Goal: Task Accomplishment & Management: Use online tool/utility

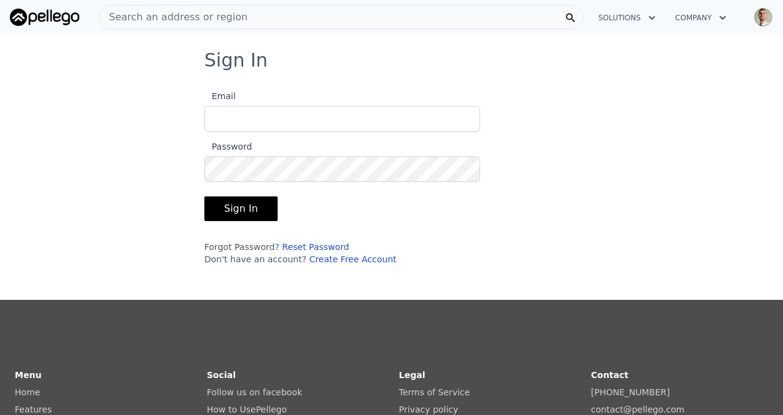
type input "[EMAIL_ADDRESS][DOMAIN_NAME]"
click at [227, 218] on button "Sign In" at bounding box center [240, 208] width 73 height 25
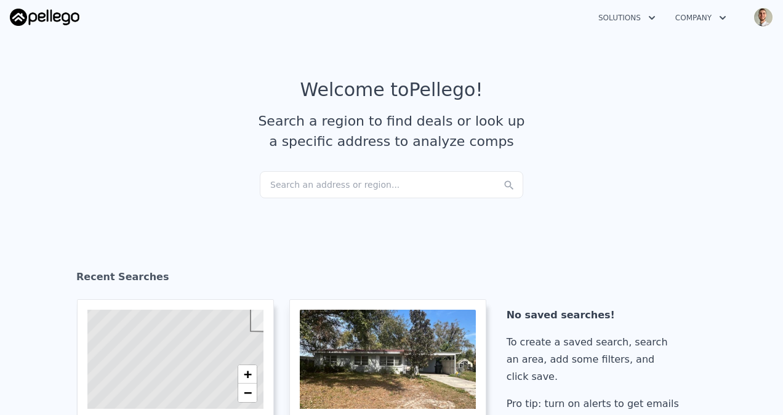
click at [397, 188] on div "Search an address or region..." at bounding box center [392, 184] width 264 height 27
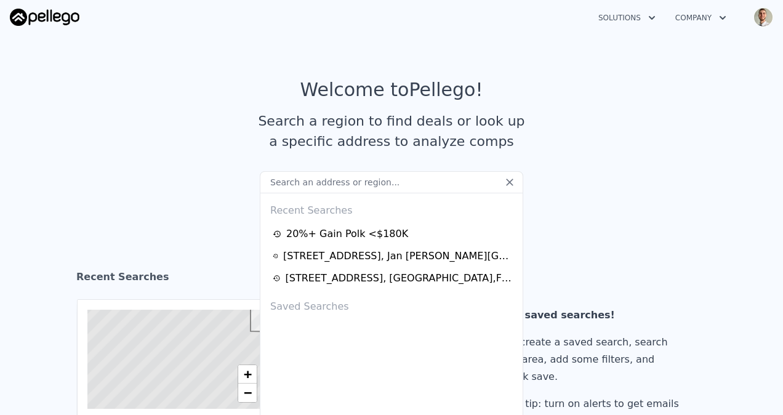
paste input "[STREET_ADDRESS]"
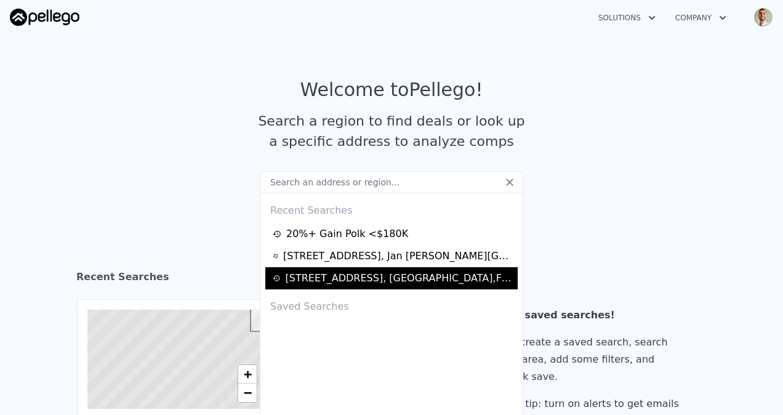
type input "[STREET_ADDRESS]"
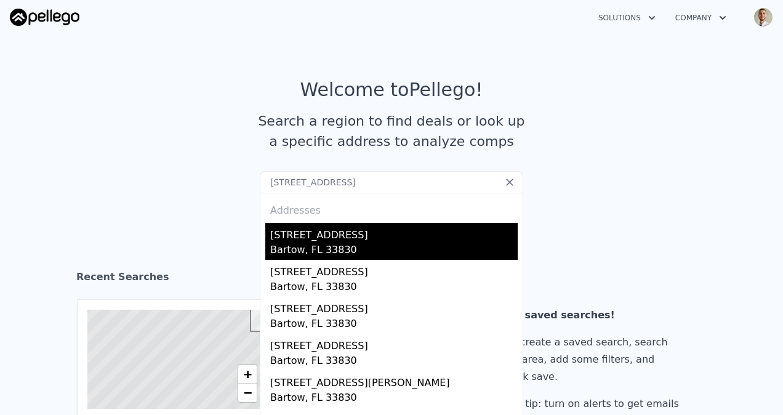
click at [394, 243] on div "Bartow, FL 33830" at bounding box center [394, 251] width 248 height 17
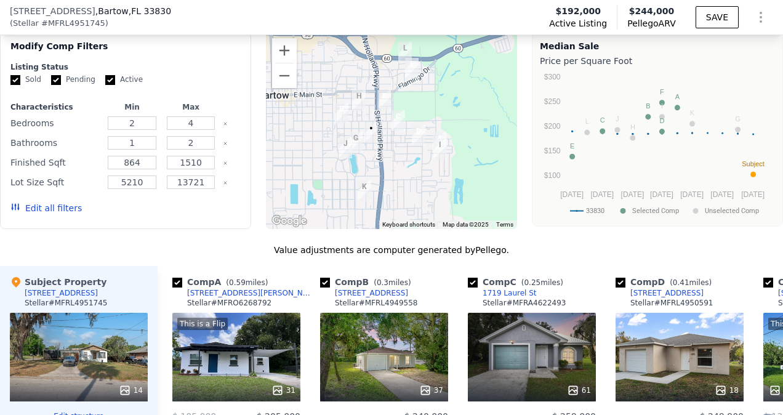
scroll to position [1248, 0]
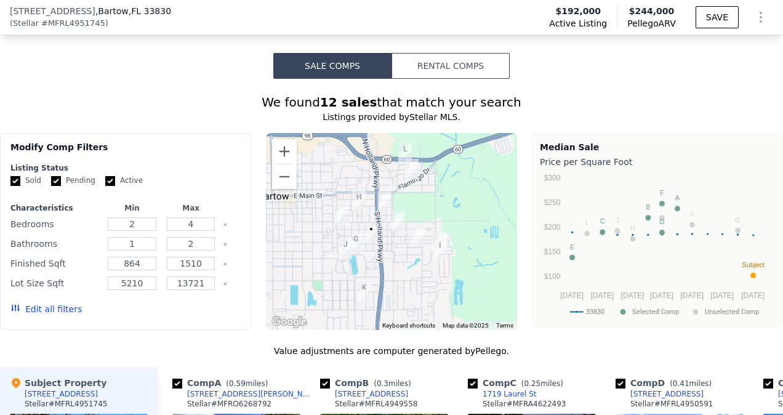
click at [38, 292] on div "Edit all filters" at bounding box center [45, 309] width 71 height 34
click at [41, 303] on button "Edit all filters" at bounding box center [45, 309] width 71 height 12
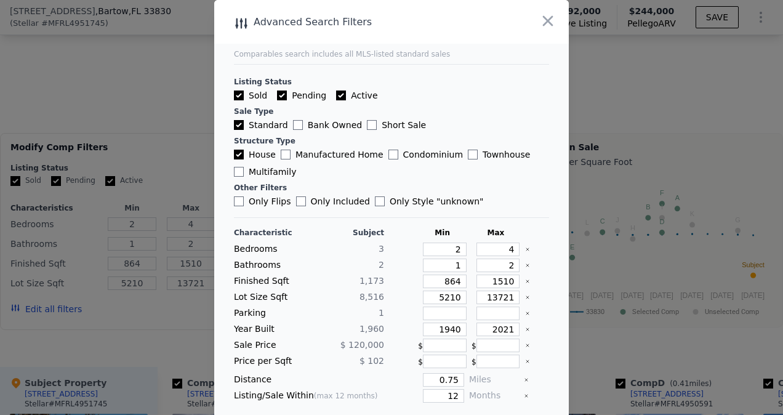
click at [277, 94] on input "Pending" at bounding box center [282, 96] width 10 height 10
checkbox input "false"
click at [336, 93] on input "Active" at bounding box center [341, 96] width 10 height 10
checkbox input "false"
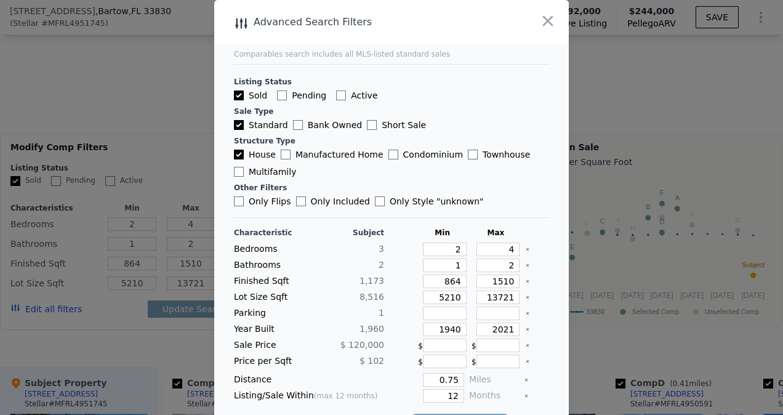
checkbox input "false"
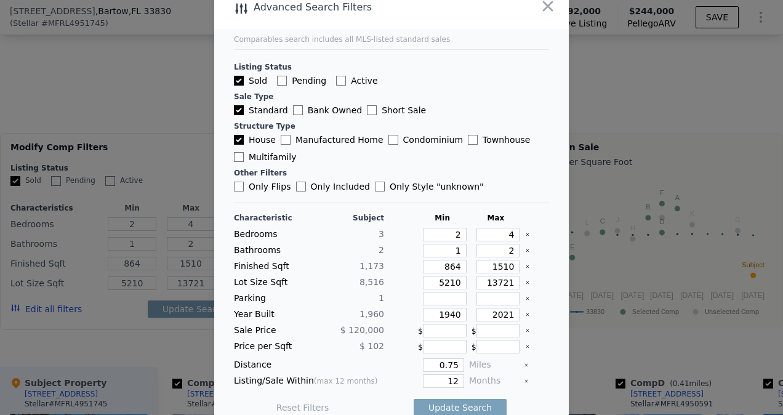
scroll to position [27, 0]
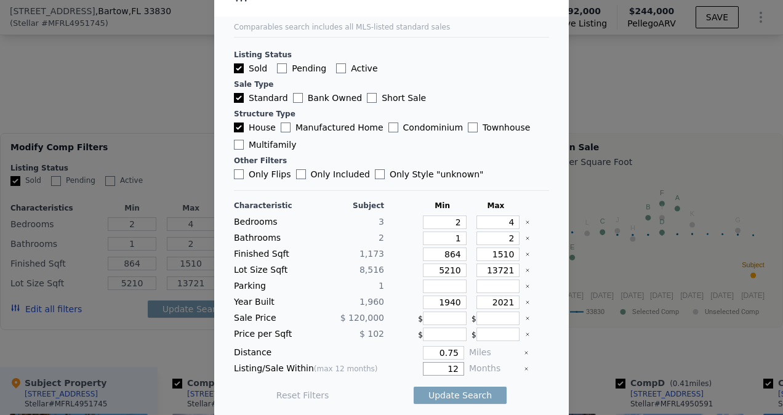
drag, startPoint x: 427, startPoint y: 365, endPoint x: 519, endPoint y: 353, distance: 92.0
click at [511, 362] on div "Listing/Sale Within (max 12 months) 12 Months" at bounding box center [391, 369] width 315 height 14
type input "3"
drag, startPoint x: 419, startPoint y: 348, endPoint x: 541, endPoint y: 351, distance: 122.0
click at [541, 351] on main "Comparables search includes all MLS-listed standard sales Listing Status Sold P…" at bounding box center [391, 194] width 355 height 442
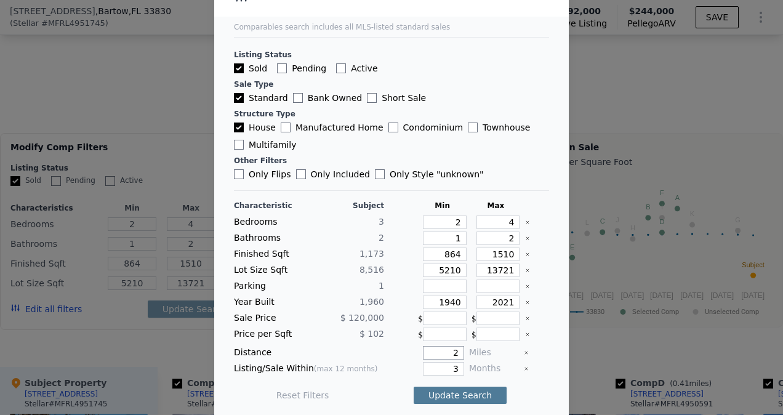
type input "2"
click at [446, 392] on button "Update Search" at bounding box center [460, 395] width 93 height 17
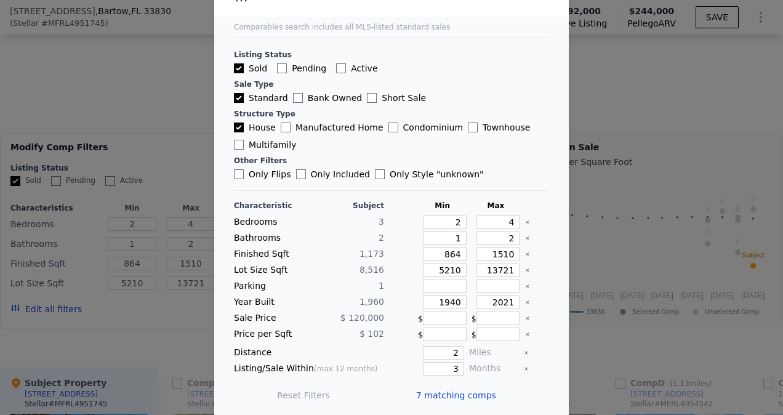
click at [467, 389] on span "7 matching comps" at bounding box center [456, 395] width 80 height 12
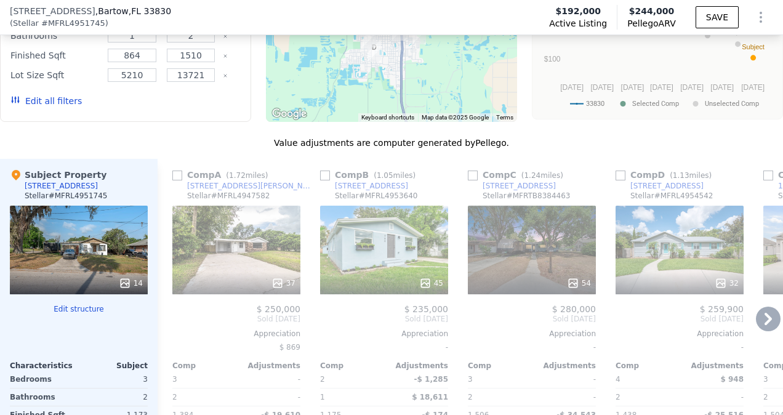
scroll to position [1515, 0]
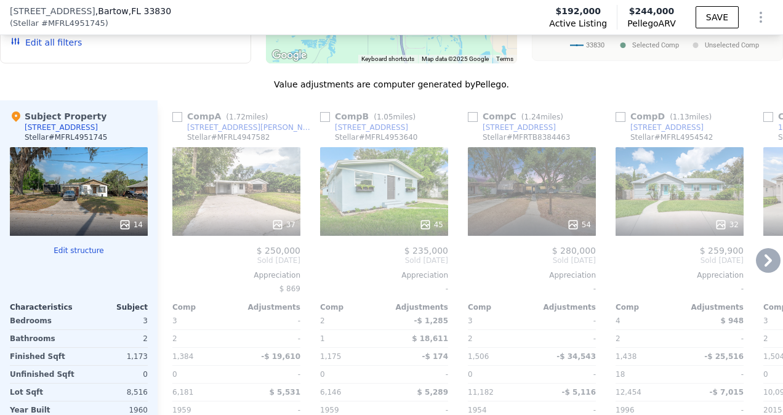
click at [177, 112] on input "checkbox" at bounding box center [177, 117] width 10 height 10
checkbox input "true"
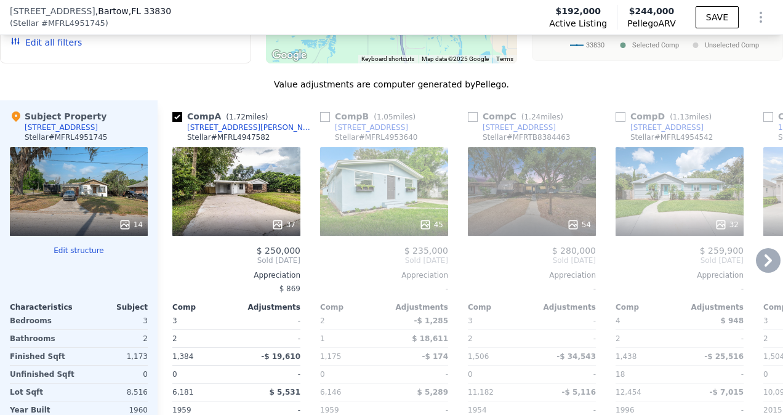
click at [471, 112] on input "checkbox" at bounding box center [473, 117] width 10 height 10
checkbox input "true"
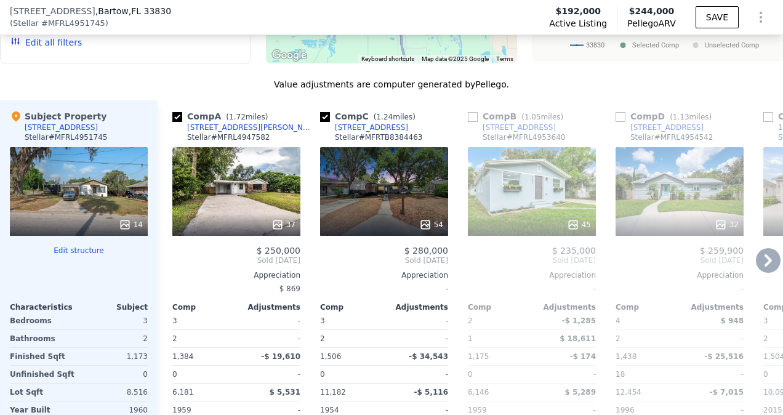
click at [469, 112] on input "checkbox" at bounding box center [473, 117] width 10 height 10
checkbox input "true"
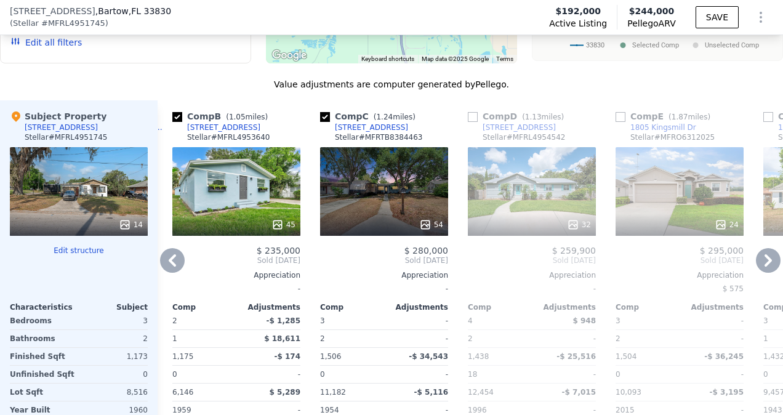
click at [470, 112] on input "checkbox" at bounding box center [473, 117] width 10 height 10
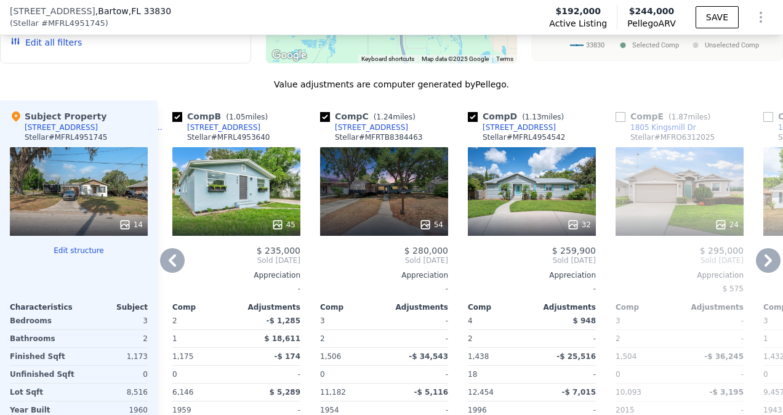
click at [473, 112] on input "checkbox" at bounding box center [473, 117] width 10 height 10
checkbox input "false"
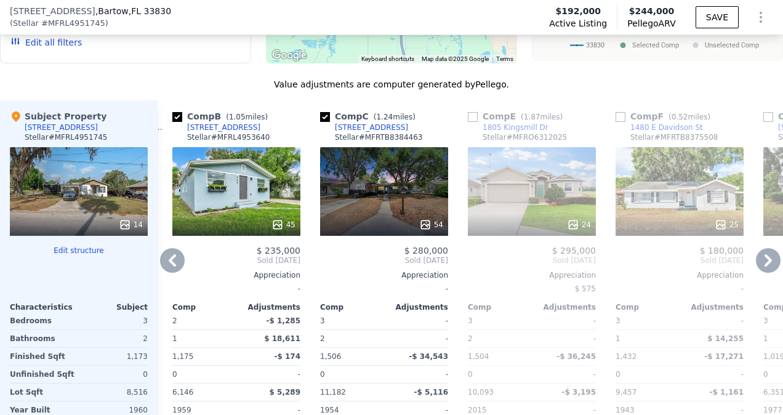
click at [763, 248] on icon at bounding box center [768, 260] width 25 height 25
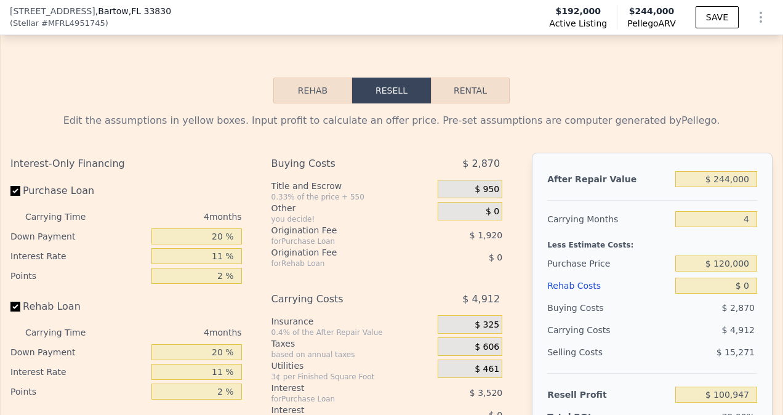
scroll to position [2049, 0]
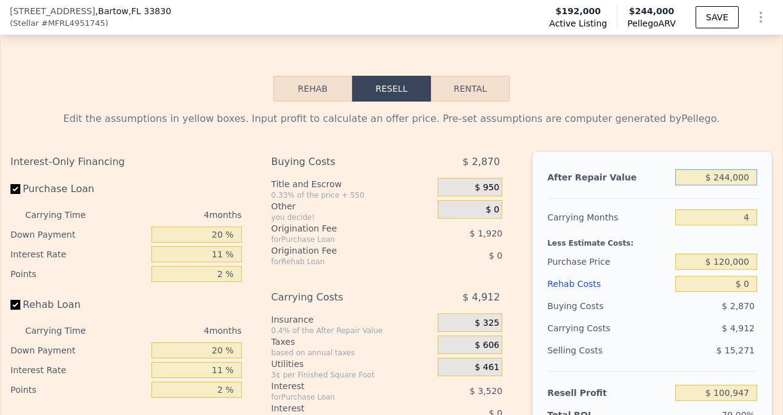
drag, startPoint x: 714, startPoint y: 144, endPoint x: 756, endPoint y: 140, distance: 42.0
click at [756, 151] on div "After Repair Value $ 244,000 Carrying Months 4 Less Estimate Costs: Purchase Pr…" at bounding box center [652, 322] width 241 height 342
type input "$ 2"
type input "-$ 128,005"
type input "$ 23"
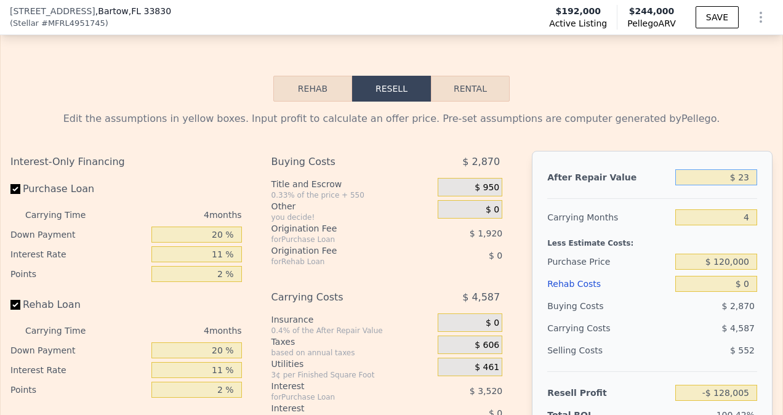
type input "-$ 127,986"
type input "$ 230"
type input "-$ 127,792"
type input "$ 2,300"
type input "-$ 125,850"
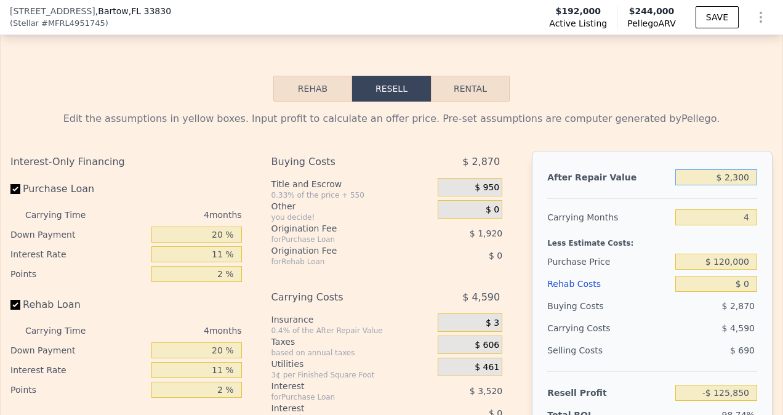
type input "$ 23,000"
type input "-$ 106,426"
type input "$ 230,000"
type input "$ 87,810"
type input "$ 230,000"
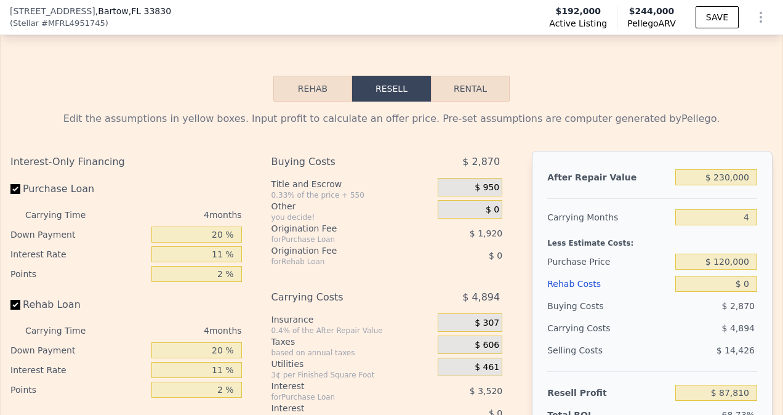
click at [683, 102] on div "Edit the assumptions in yellow boxes. Input profit to calculate an offer price.…" at bounding box center [392, 331] width 782 height 458
drag, startPoint x: 737, startPoint y: 248, endPoint x: 783, endPoint y: 246, distance: 46.8
click at [783, 246] on html "Search an address or region Solutions Company Open main menu Open user menu [ST…" at bounding box center [391, 207] width 783 height 415
type input "$ 5"
type input "$ 87,805"
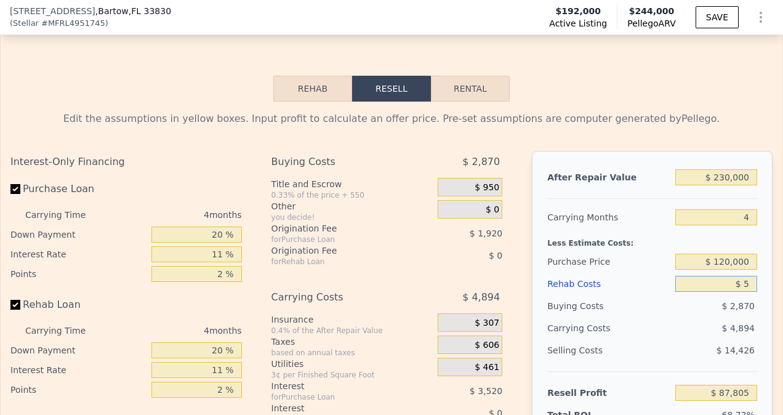
type input "$ 50"
type input "$ 87,759"
type input "$ 500"
type input "$ 87,286"
type input "$ 5,000"
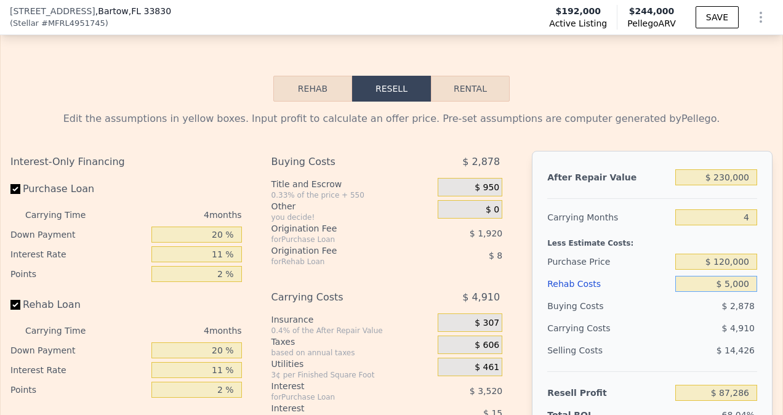
type input "$ 82,582"
type input "$ 50,000"
type input "$ 35,542"
type input "$ 50,000"
click at [633, 317] on div "$ 6,362" at bounding box center [693, 328] width 129 height 22
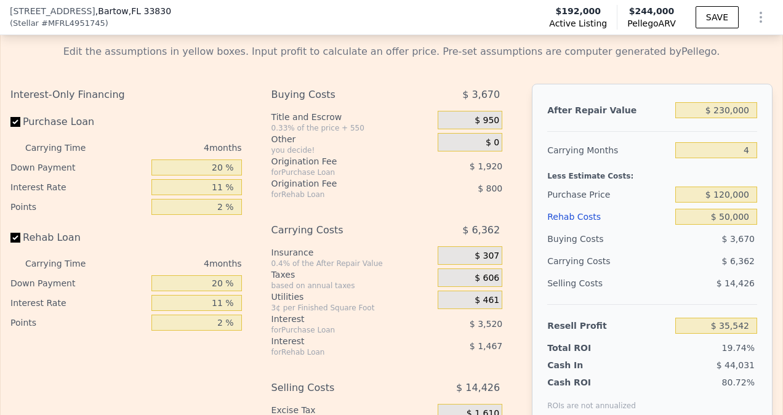
scroll to position [2131, 0]
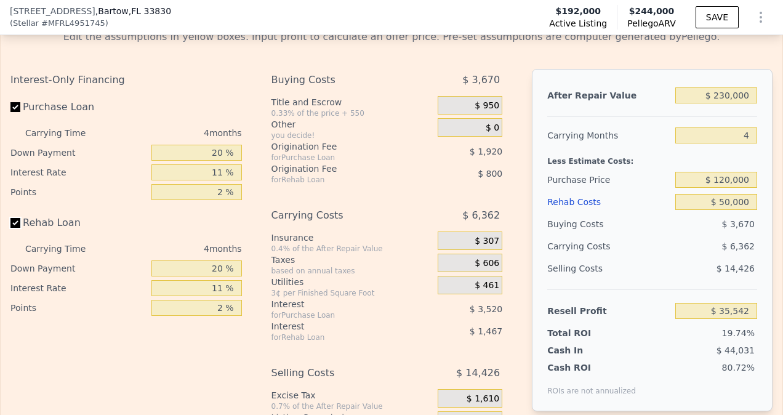
click at [15, 218] on input "Rehab Loan" at bounding box center [15, 223] width 10 height 10
checkbox input "false"
type input "$ 37,810"
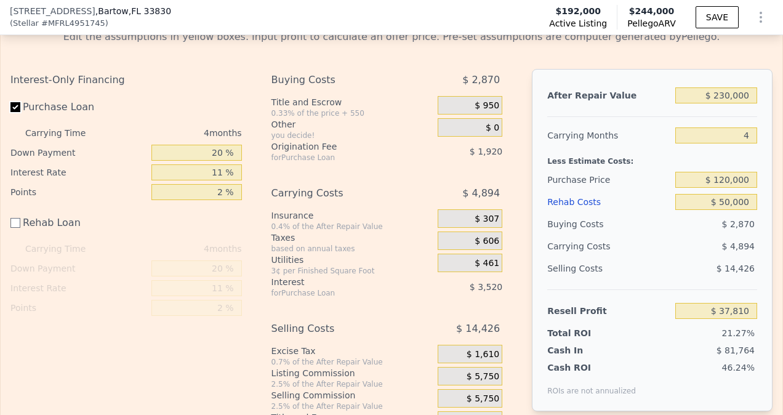
click at [16, 102] on input "Purchase Loan" at bounding box center [15, 107] width 10 height 10
checkbox input "false"
type input "$ 43,250"
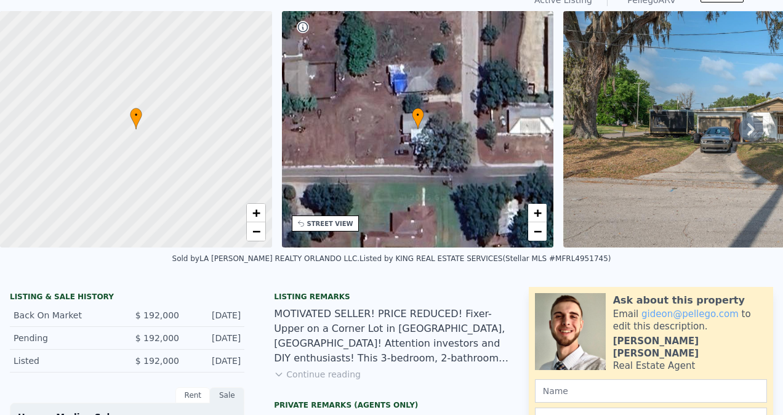
scroll to position [0, 0]
